Goal: Information Seeking & Learning: Learn about a topic

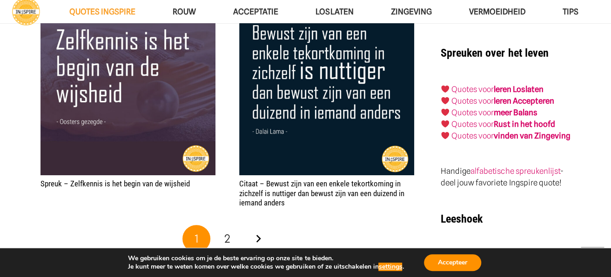
scroll to position [1645, 0]
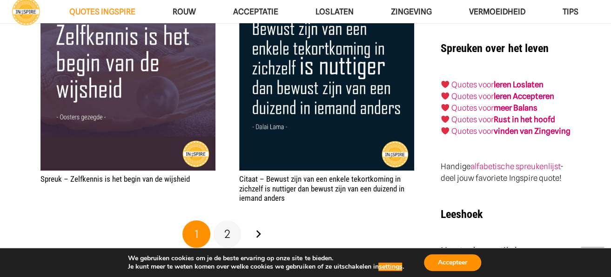
click at [229, 228] on span "2" at bounding box center [227, 234] width 6 height 13
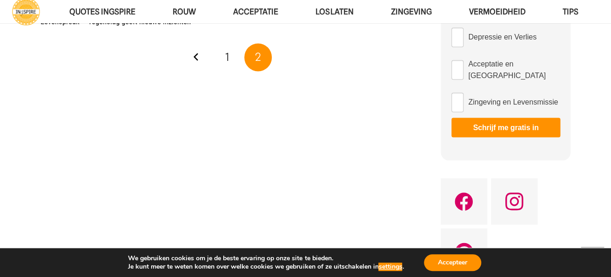
scroll to position [675, 0]
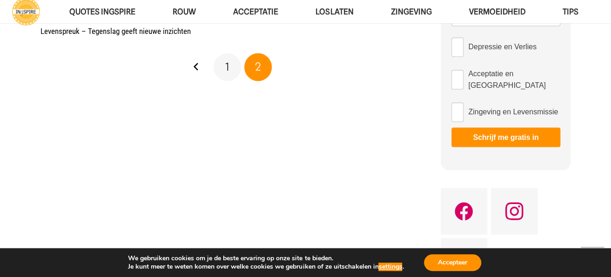
click at [229, 67] on link "1" at bounding box center [228, 67] width 28 height 28
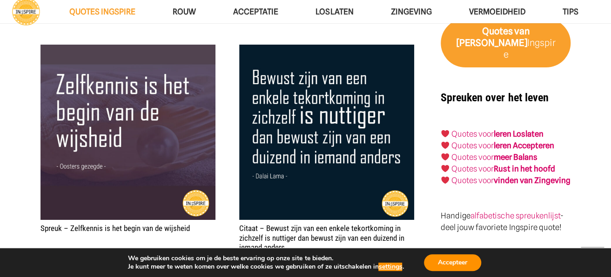
scroll to position [1615, 0]
